Goal: Task Accomplishment & Management: Manage account settings

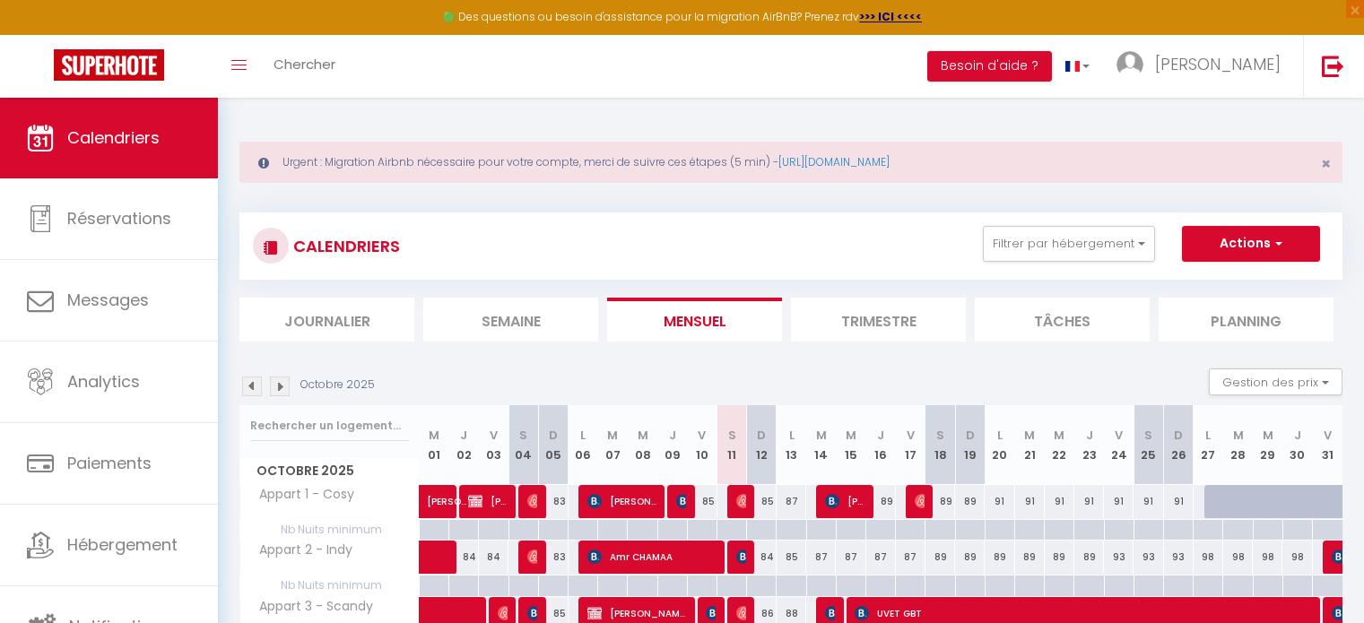
scroll to position [212, 0]
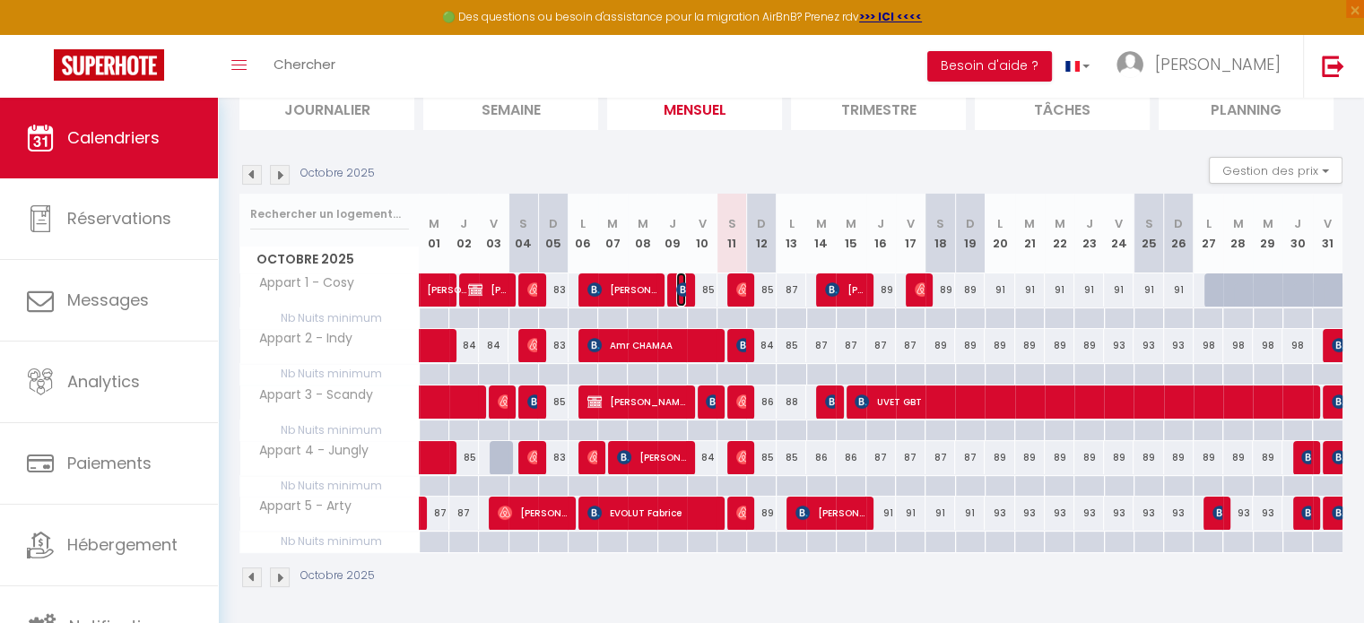
click at [681, 289] on img at bounding box center [683, 289] width 14 height 14
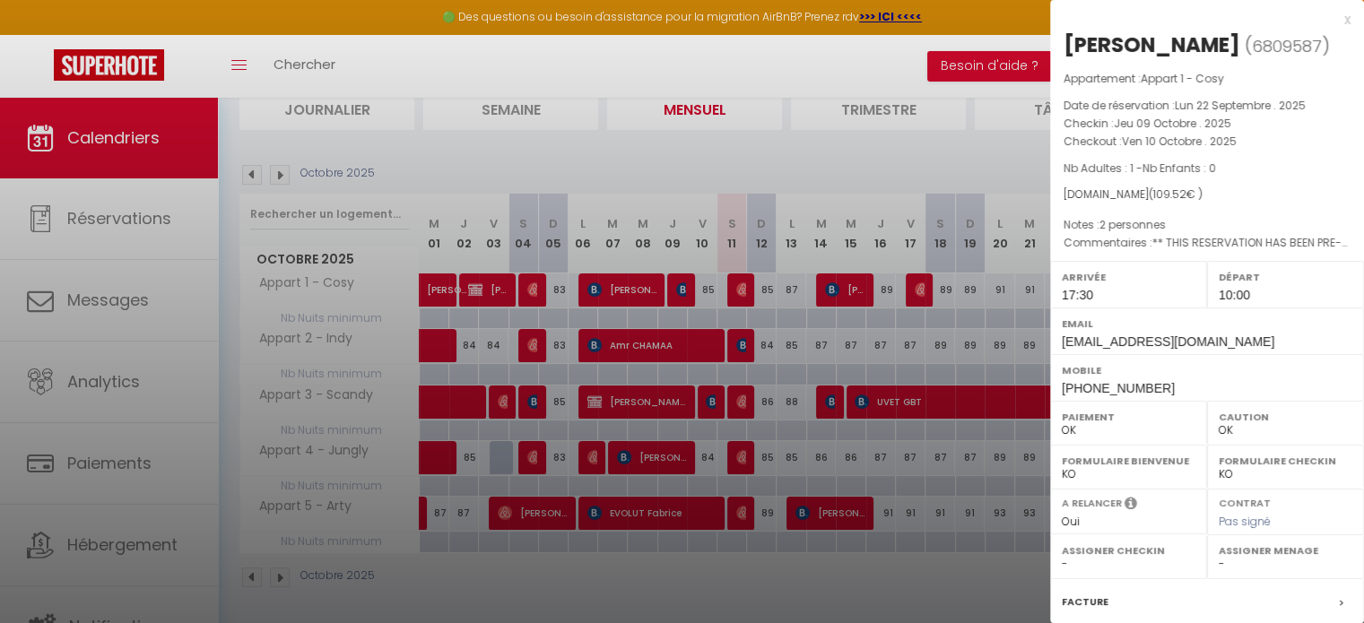
click at [708, 396] on div at bounding box center [682, 311] width 1364 height 623
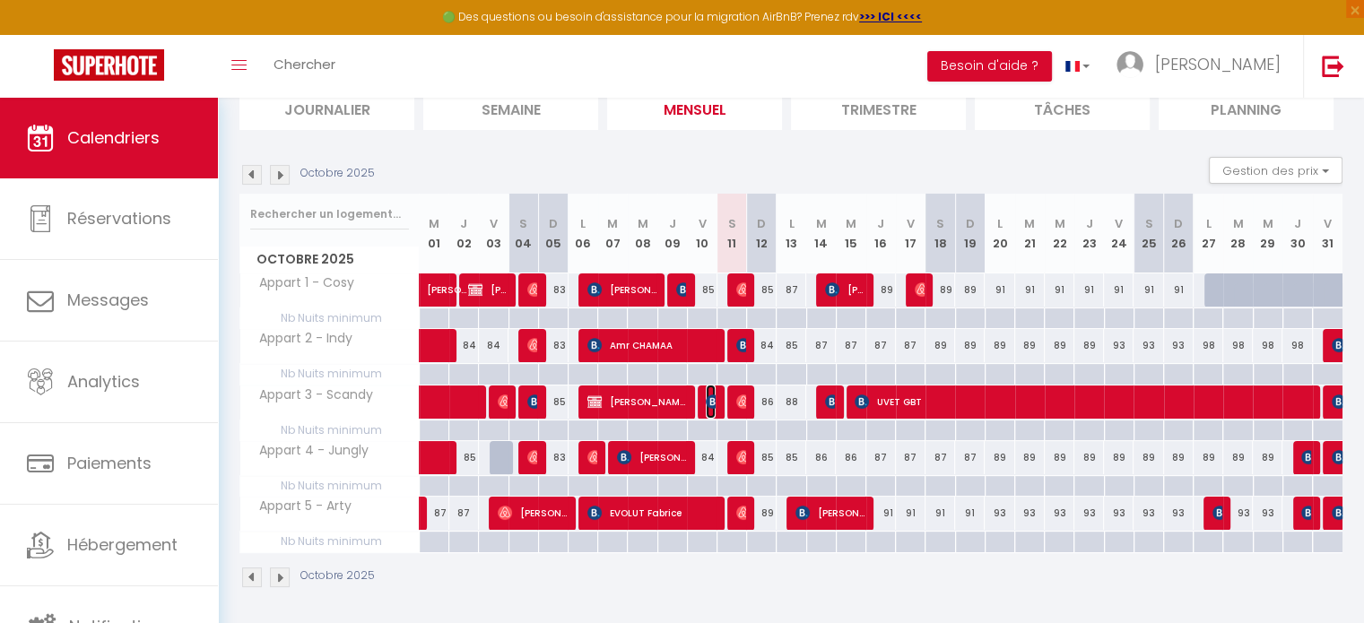
click at [709, 399] on img at bounding box center [713, 402] width 14 height 14
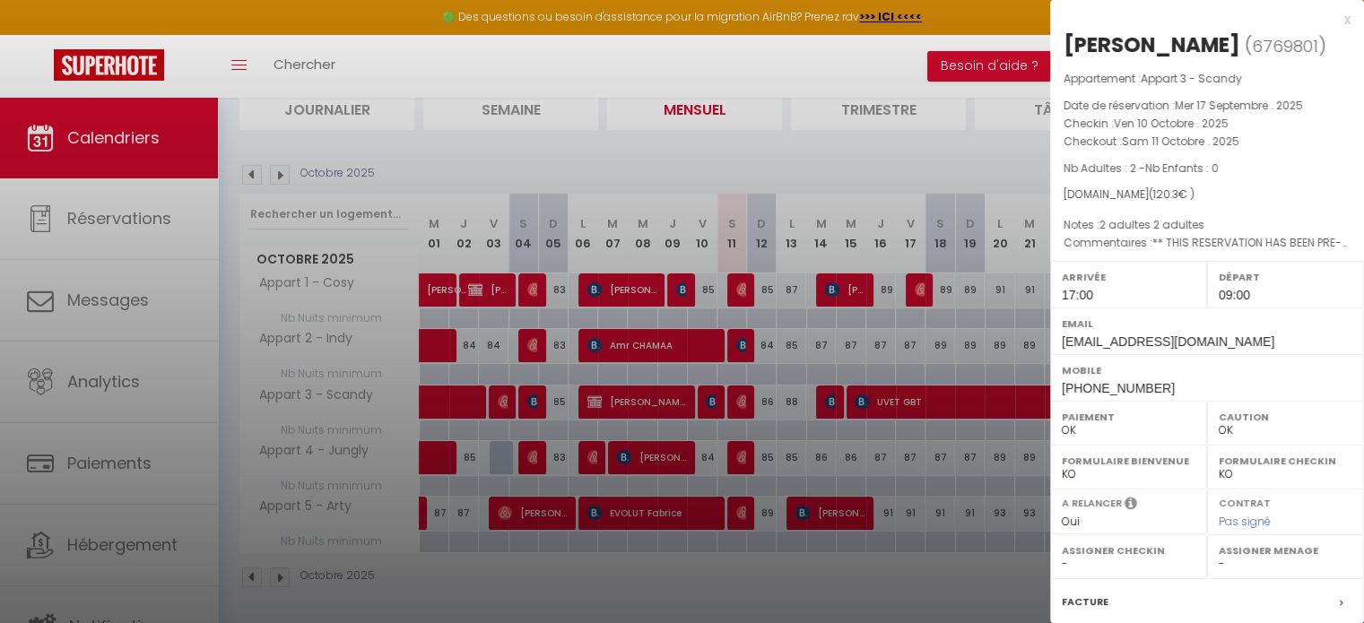
click at [709, 399] on div at bounding box center [682, 311] width 1364 height 623
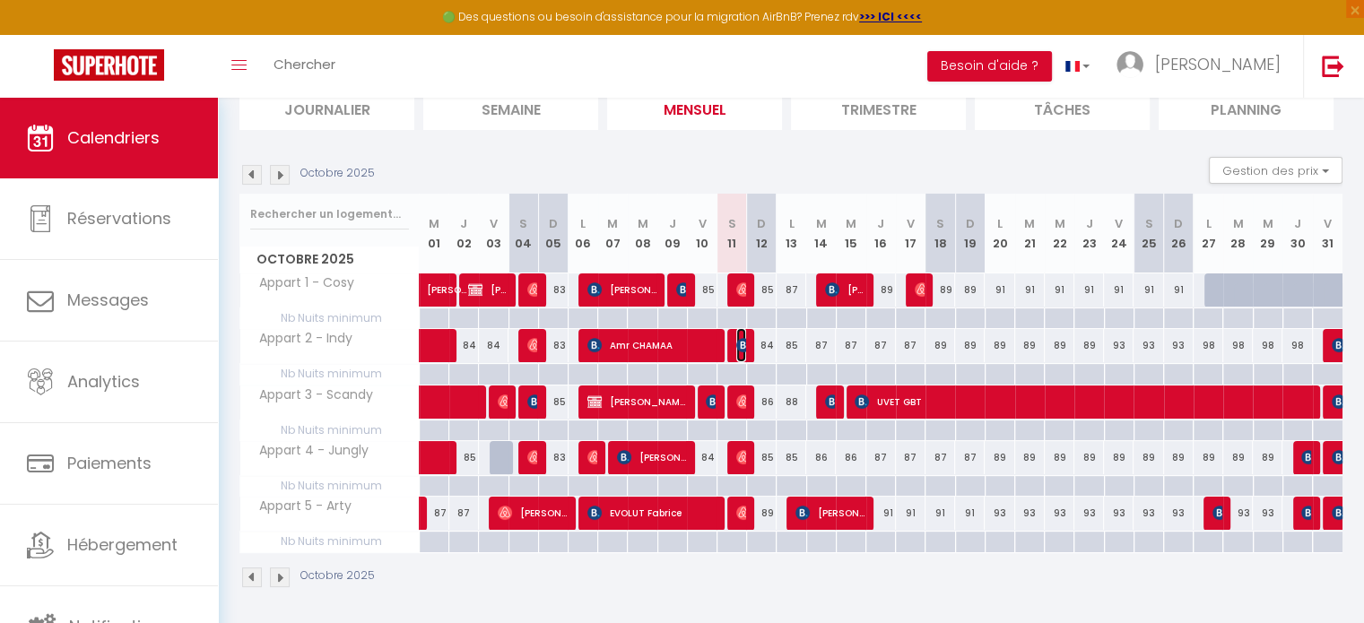
click at [740, 338] on img at bounding box center [743, 345] width 14 height 14
select select "0"
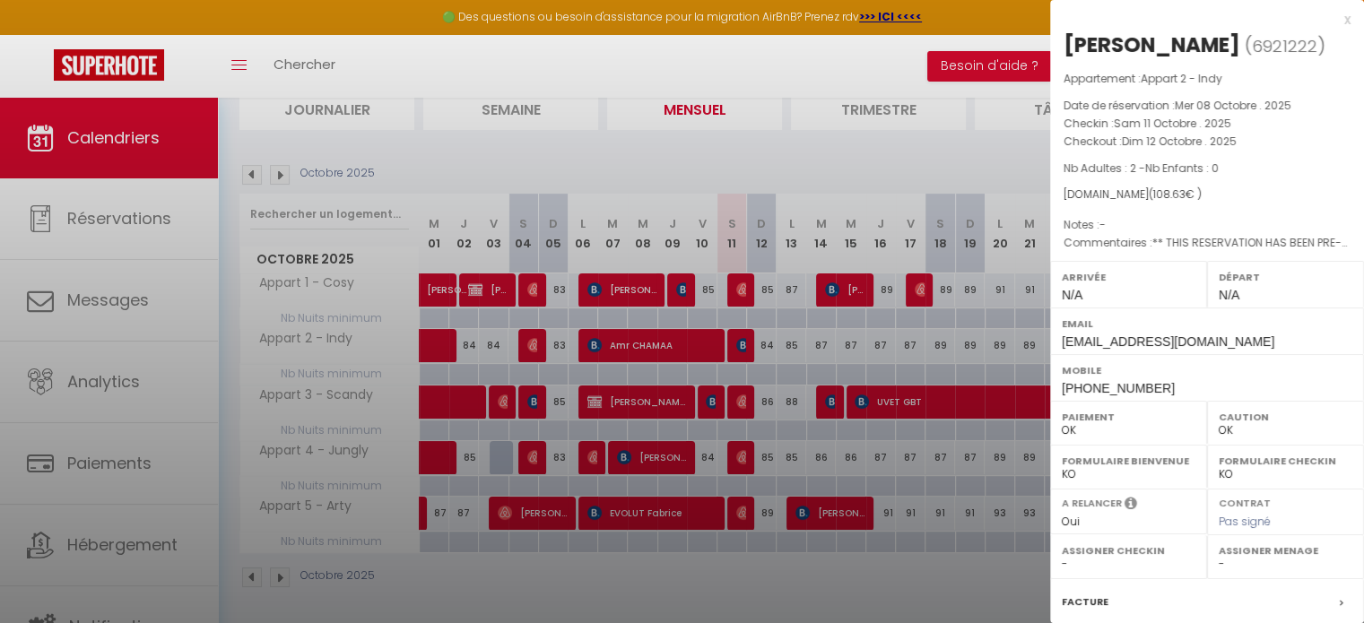
click at [740, 338] on div at bounding box center [682, 311] width 1364 height 623
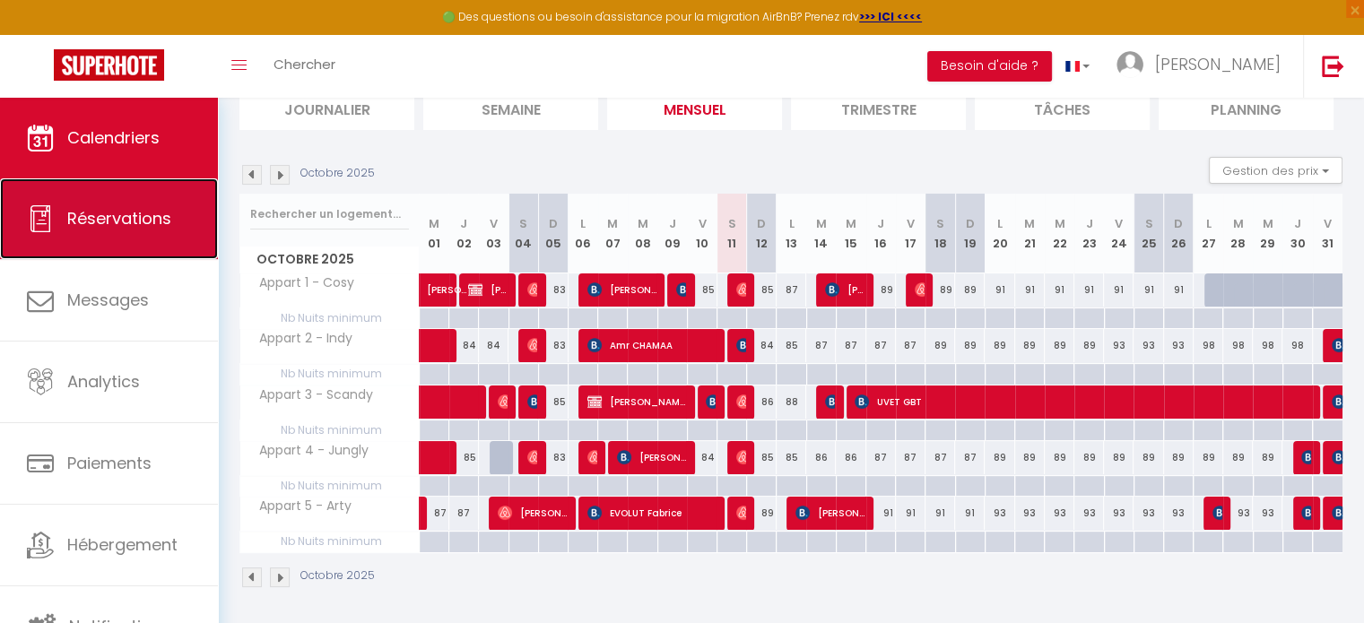
click at [127, 235] on link "Réservations" at bounding box center [109, 218] width 218 height 81
select select "not_cancelled"
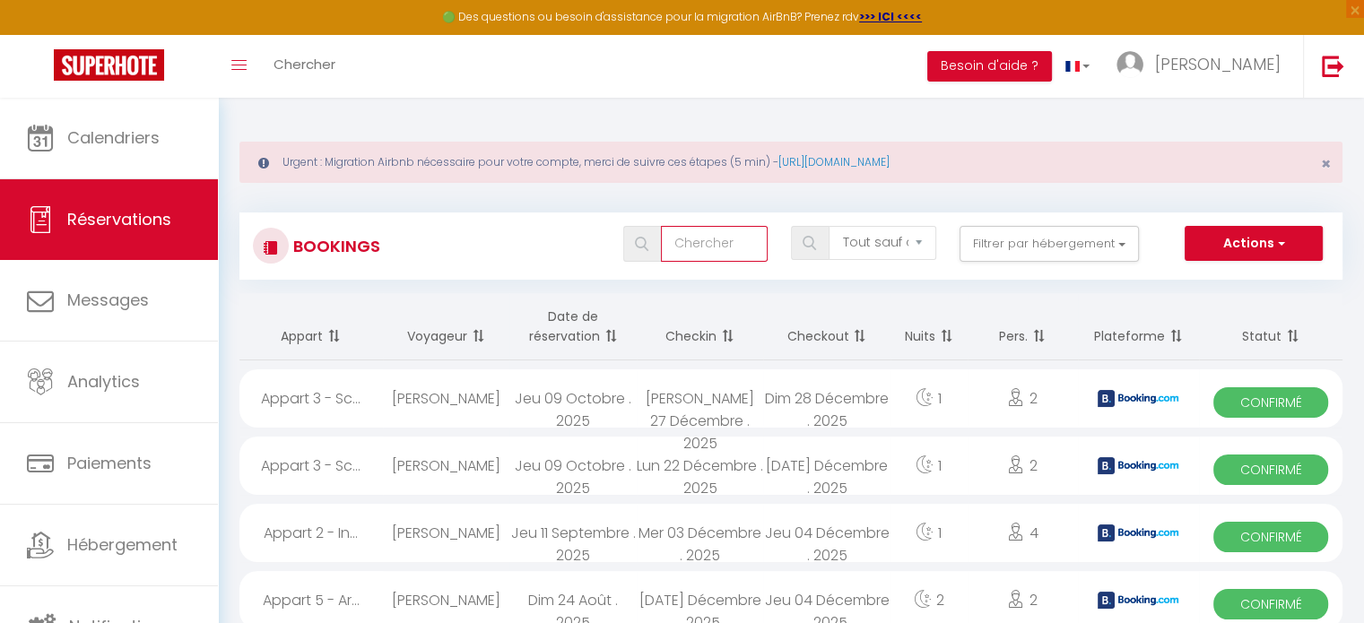
drag, startPoint x: 692, startPoint y: 255, endPoint x: 580, endPoint y: 365, distance: 157.2
click at [681, 272] on div "Bookings Tous les statuts Annulé Confirmé Non Confirmé Tout sauf annulé No Show…" at bounding box center [790, 245] width 1103 height 67
type input "bouvier"
click at [638, 239] on img at bounding box center [641, 244] width 13 height 14
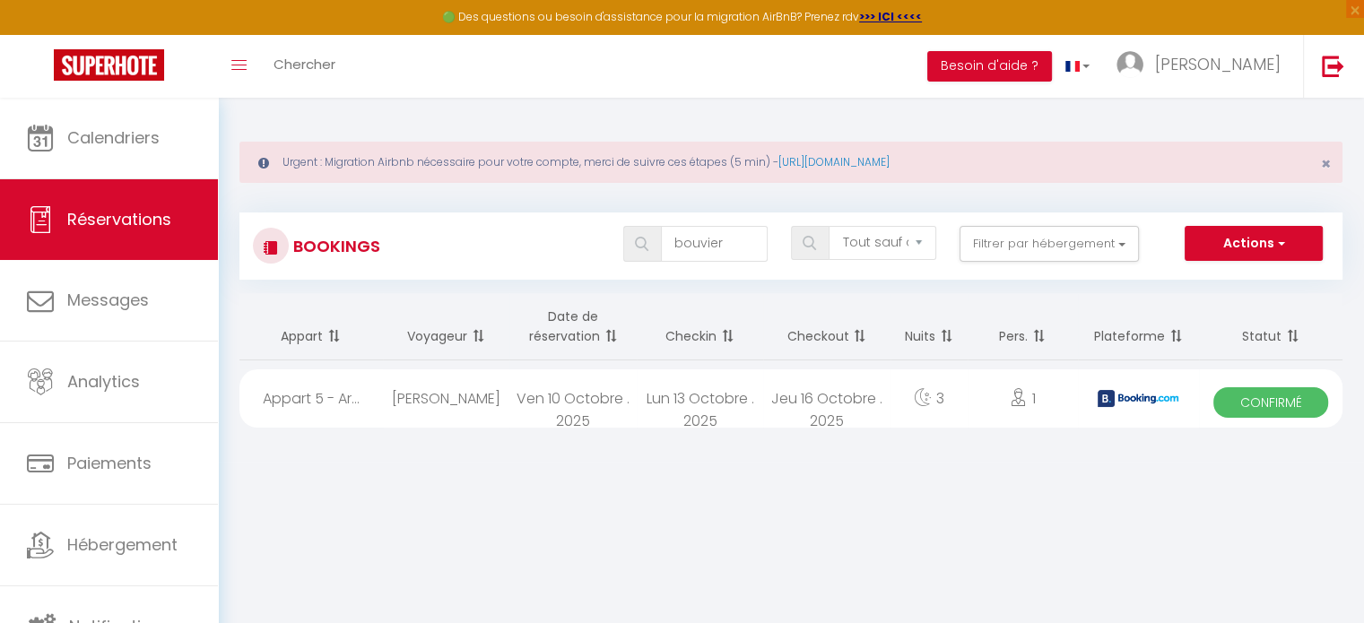
click at [549, 397] on div "Ven 10 Octobre . 2025" at bounding box center [572, 398] width 126 height 58
select select "OK"
select select "0"
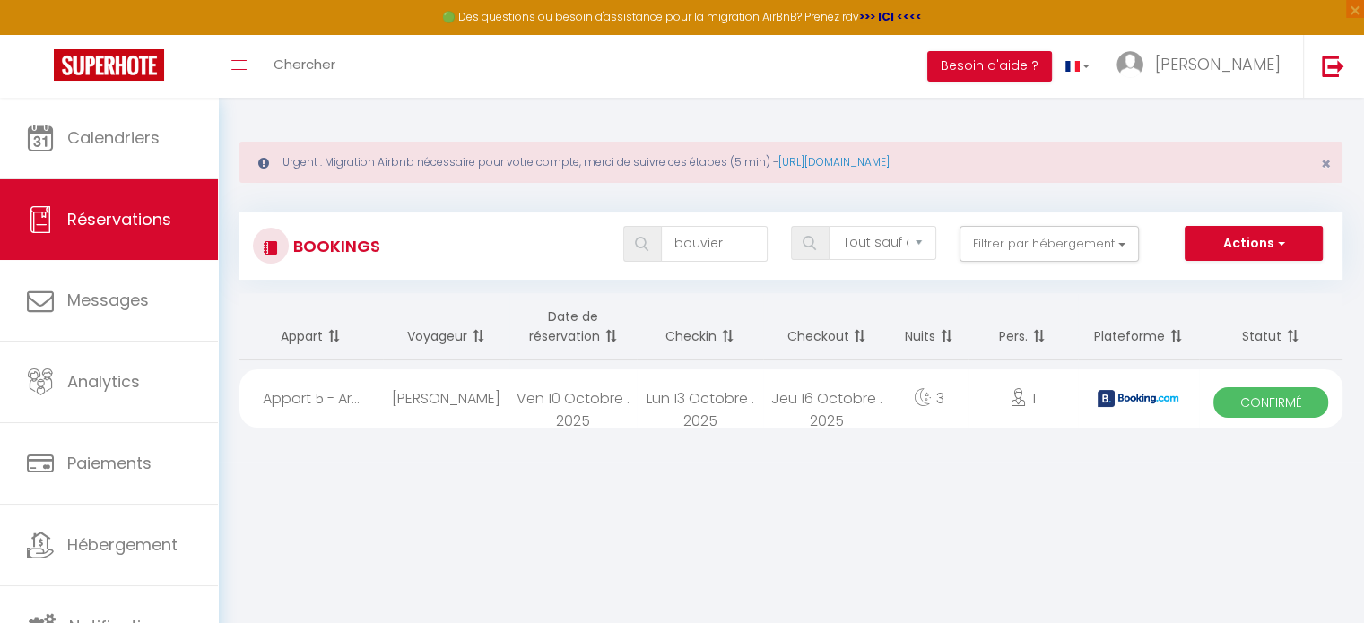
select select "1"
select select
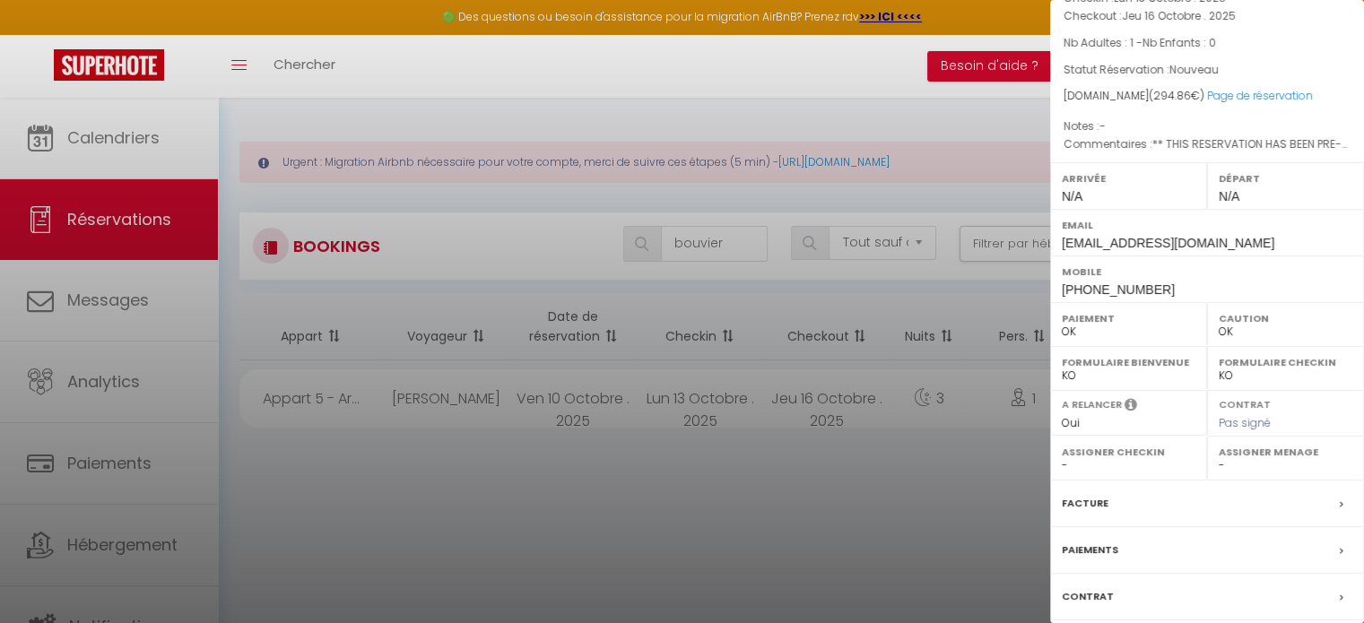
scroll to position [236, 0]
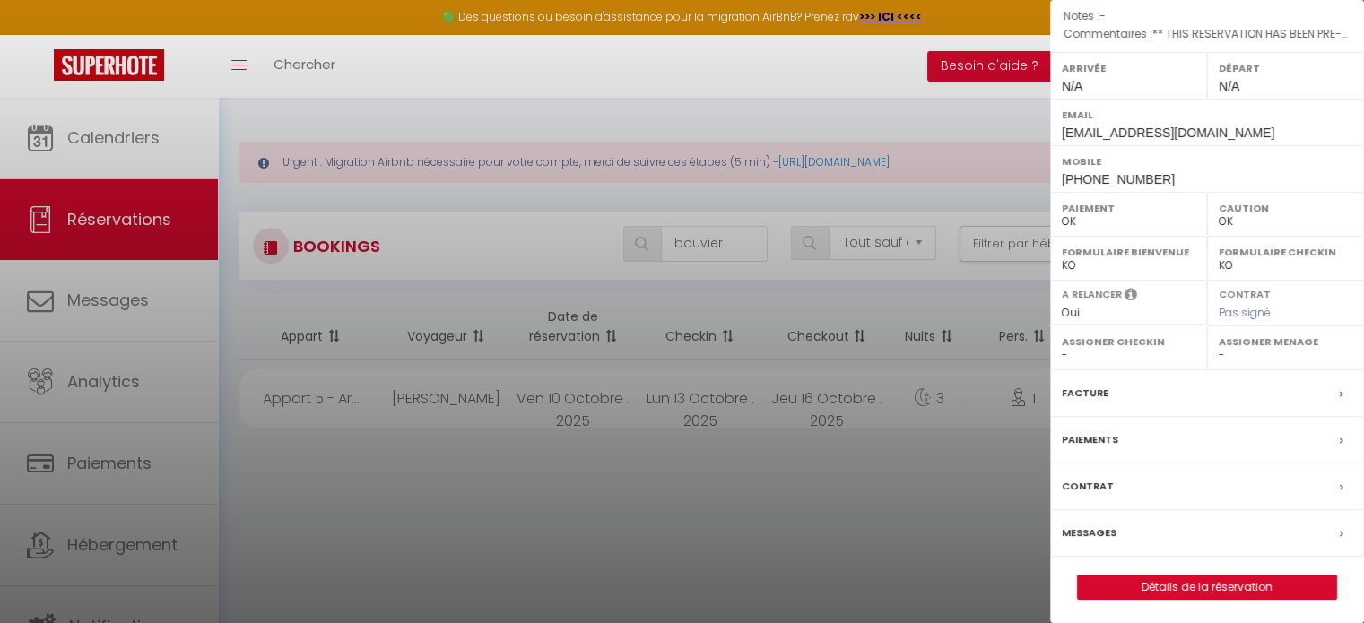
click at [968, 494] on div at bounding box center [682, 311] width 1364 height 623
